Goal: Information Seeking & Learning: Check status

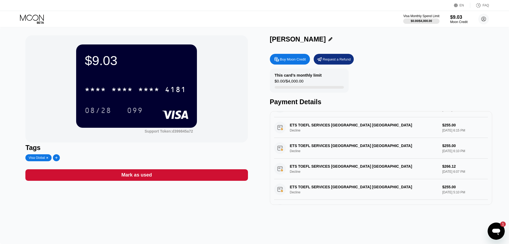
scroll to position [53, 0]
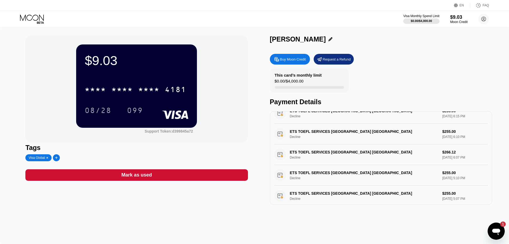
drag, startPoint x: 354, startPoint y: 133, endPoint x: 331, endPoint y: 137, distance: 23.4
click at [331, 137] on div "ETS TOEFL SERVICES PRINCETON US Decline $255.00 Sep 21, 2025 6:10 PM" at bounding box center [381, 133] width 214 height 21
click at [292, 140] on div "ETS TOEFL SERVICES PRINCETON US Decline $255.00 Sep 21, 2025 6:10 PM" at bounding box center [381, 133] width 214 height 21
click at [450, 131] on div "ETS TOEFL SERVICES PRINCETON US Decline $255.00 Sep 21, 2025 6:10 PM" at bounding box center [381, 133] width 214 height 21
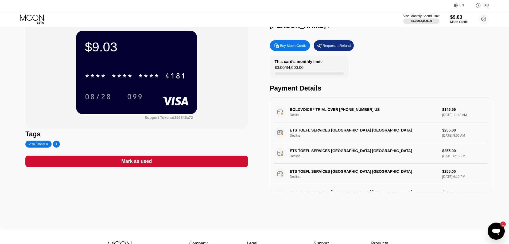
scroll to position [0, 0]
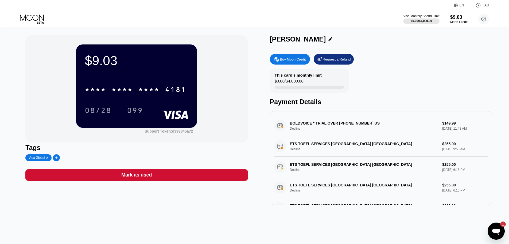
click at [294, 152] on div "ETS TOEFL SERVICES PRINCETON US Decline $255.00 Sep 22, 2025 9:56 AM" at bounding box center [381, 146] width 214 height 21
click at [344, 126] on div "BOLDVOICE * TRIAL OVER +12128100924 US Decline $149.99 Sep 23, 2025 11:48 AM" at bounding box center [381, 125] width 214 height 21
click at [406, 168] on div "ETS TOEFL SERVICES PRINCETON US Decline $255.00 Sep 21, 2025 6:15 PM" at bounding box center [381, 166] width 214 height 21
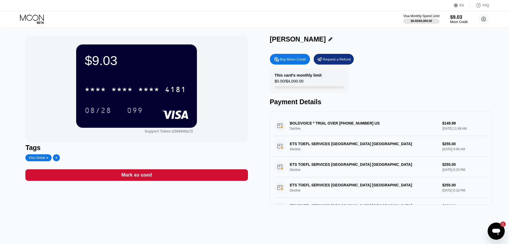
click at [408, 169] on div "ETS TOEFL SERVICES PRINCETON US Decline $255.00 Sep 21, 2025 6:15 PM" at bounding box center [381, 166] width 214 height 21
drag, startPoint x: 427, startPoint y: 168, endPoint x: 431, endPoint y: 168, distance: 3.8
click at [428, 168] on div "ETS TOEFL SERVICES PRINCETON US Decline $255.00 Sep 21, 2025 6:15 PM" at bounding box center [381, 166] width 214 height 21
click at [439, 167] on div "ETS TOEFL SERVICES PRINCETON US Decline $255.00 Sep 21, 2025 6:15 PM" at bounding box center [381, 166] width 214 height 21
click at [445, 166] on div "ETS TOEFL SERVICES PRINCETON US Decline $255.00 Sep 21, 2025 6:15 PM" at bounding box center [381, 166] width 214 height 21
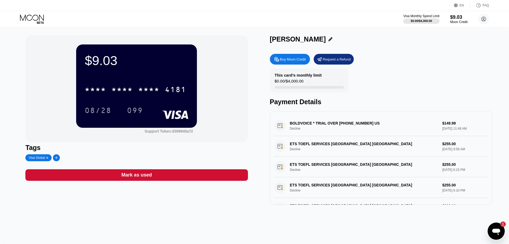
drag, startPoint x: 445, startPoint y: 166, endPoint x: 454, endPoint y: 171, distance: 10.0
click at [446, 167] on div "ETS TOEFL SERVICES PRINCETON US Decline $255.00 Sep 21, 2025 6:15 PM" at bounding box center [381, 166] width 214 height 21
drag, startPoint x: 479, startPoint y: 171, endPoint x: 292, endPoint y: 152, distance: 187.2
click at [292, 152] on div "BOLDVOICE * TRIAL OVER +12128100924 US Decline $149.99 Sep 23, 2025 11:48 AM ET…" at bounding box center [381, 207] width 214 height 185
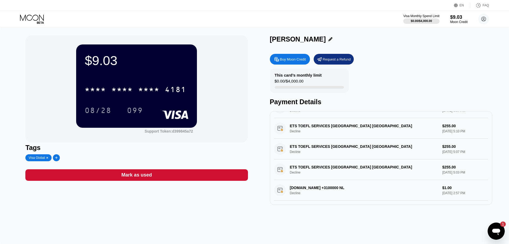
click at [256, 149] on div "$9.03 * * * * * * * * * * * * 4181 08/28 099 Support Token: d399845a72 Tags Vis…" at bounding box center [254, 119] width 458 height 169
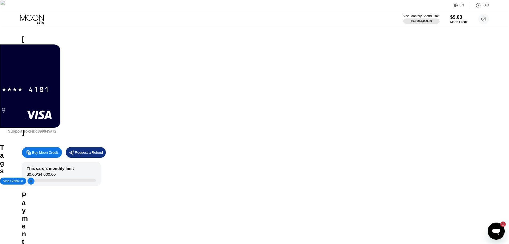
drag, startPoint x: 274, startPoint y: 117, endPoint x: 487, endPoint y: 154, distance: 216.3
click at [487, 154] on div at bounding box center [254, 121] width 510 height 245
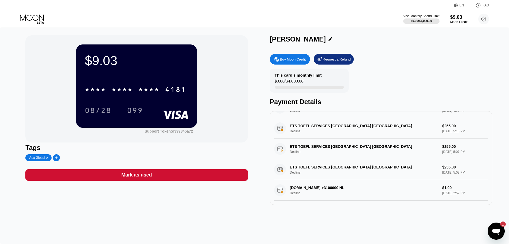
click at [278, 84] on div "$0.00 / $4,000.00" at bounding box center [289, 82] width 29 height 7
drag, startPoint x: 309, startPoint y: 82, endPoint x: 265, endPoint y: 76, distance: 44.0
click at [265, 76] on div "$9.03 * * * * * * * * * * * * 4181 08/28 099 Support Token: d399845a72 Tags Vis…" at bounding box center [254, 119] width 458 height 169
click at [257, 20] on div "Visa Monthly Spend Limit $0.00 / $4,000.00 $9.03 Moon Credit [PERSON_NAME] Pase…" at bounding box center [254, 19] width 509 height 16
click at [453, 18] on div "$9.03" at bounding box center [459, 17] width 18 height 6
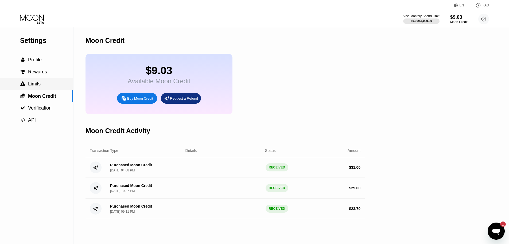
click at [47, 79] on div " Limits" at bounding box center [36, 84] width 73 height 12
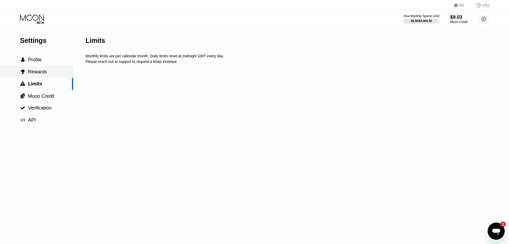
click at [43, 74] on span "Rewards" at bounding box center [37, 71] width 19 height 5
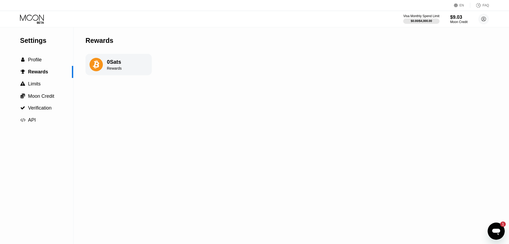
click at [105, 67] on div "0 Sats Rewards" at bounding box center [119, 64] width 66 height 21
click at [113, 69] on div "Rewards" at bounding box center [114, 68] width 15 height 4
click at [26, 84] on div " Limits" at bounding box center [30, 84] width 21 height 6
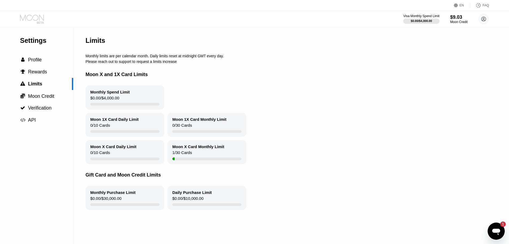
click at [36, 18] on icon at bounding box center [32, 18] width 25 height 9
